Goal: Transaction & Acquisition: Subscribe to service/newsletter

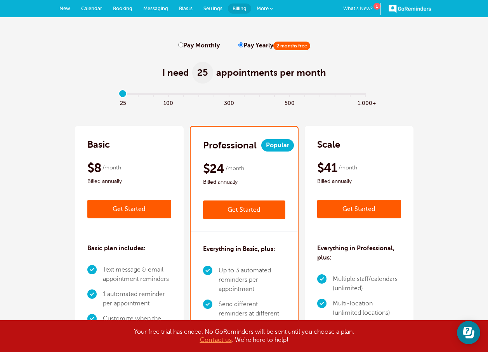
drag, startPoint x: 199, startPoint y: 45, endPoint x: 205, endPoint y: 43, distance: 5.7
click at [199, 45] on label "Pay Monthly" at bounding box center [199, 45] width 42 height 7
click at [183, 45] on input "Pay Monthly" at bounding box center [180, 44] width 5 height 5
radio input "true"
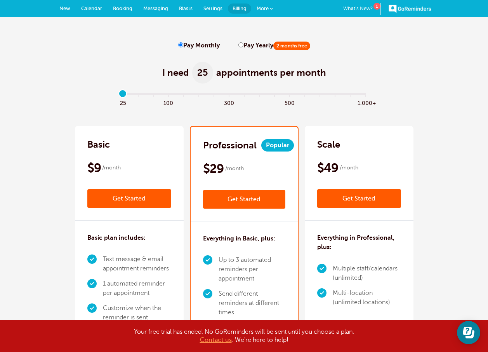
click at [93, 9] on span "Calendar" at bounding box center [91, 8] width 21 height 6
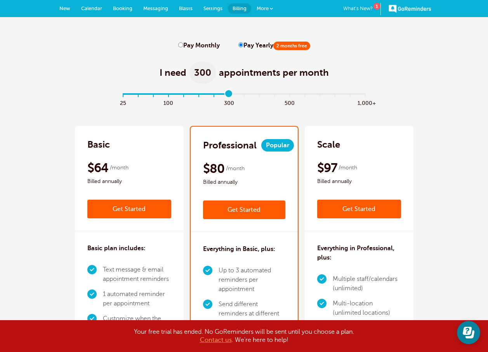
drag, startPoint x: 127, startPoint y: 93, endPoint x: 226, endPoint y: 101, distance: 99.7
type input "7"
click at [226, 96] on input "range" at bounding box center [243, 96] width 251 height 2
click at [210, 7] on span "Settings" at bounding box center [212, 8] width 19 height 6
click at [87, 9] on span "Calendar" at bounding box center [91, 8] width 21 height 6
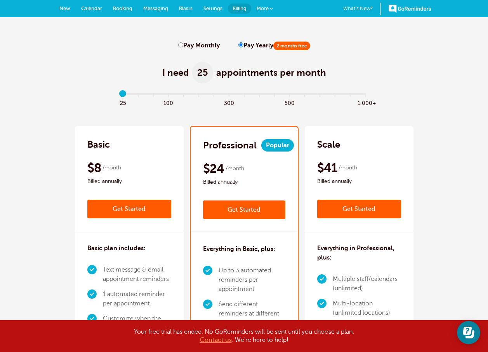
click at [64, 8] on span "New" at bounding box center [64, 8] width 11 height 6
click at [268, 7] on span "More" at bounding box center [263, 8] width 12 height 6
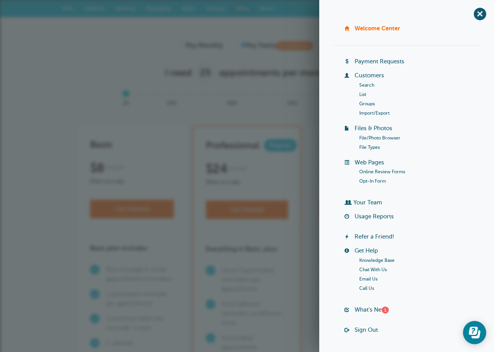
click at [358, 204] on link "Your Team" at bounding box center [367, 202] width 29 height 6
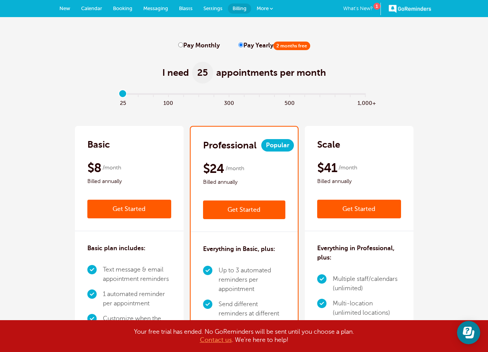
click at [84, 7] on span "Calendar" at bounding box center [91, 8] width 21 height 6
click at [126, 7] on span "Booking" at bounding box center [122, 8] width 19 height 6
click at [358, 5] on link "What's New? 1" at bounding box center [362, 9] width 38 height 12
click at [227, 99] on span "300" at bounding box center [228, 102] width 15 height 9
type input "3"
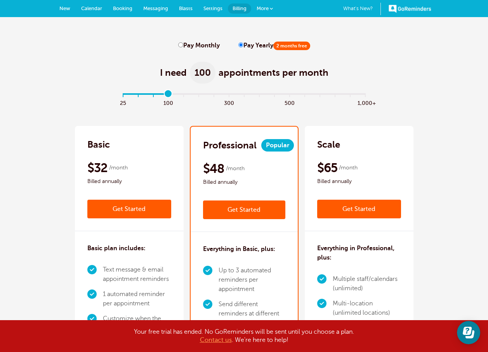
click at [171, 95] on input "range" at bounding box center [243, 96] width 251 height 2
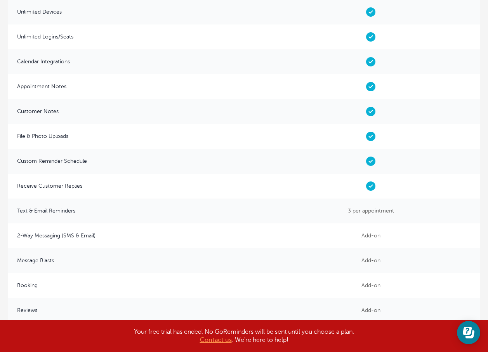
scroll to position [3377, 0]
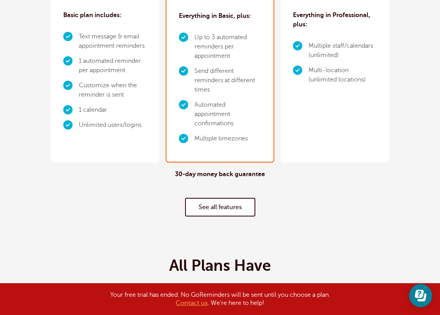
scroll to position [194, 0]
